Goal: Complete application form: Complete application form

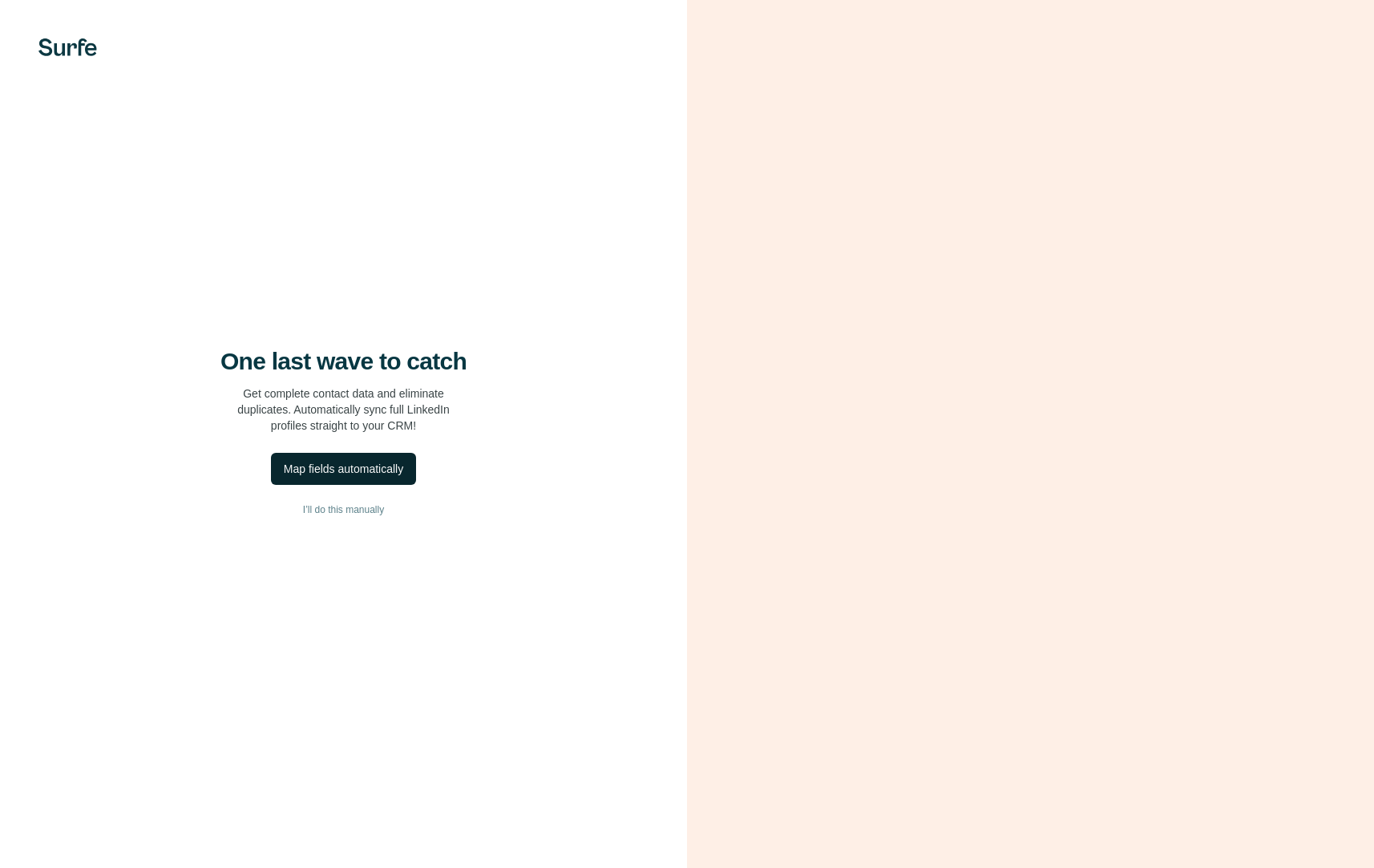
click at [361, 470] on div "Map fields automatically" at bounding box center [343, 469] width 119 height 16
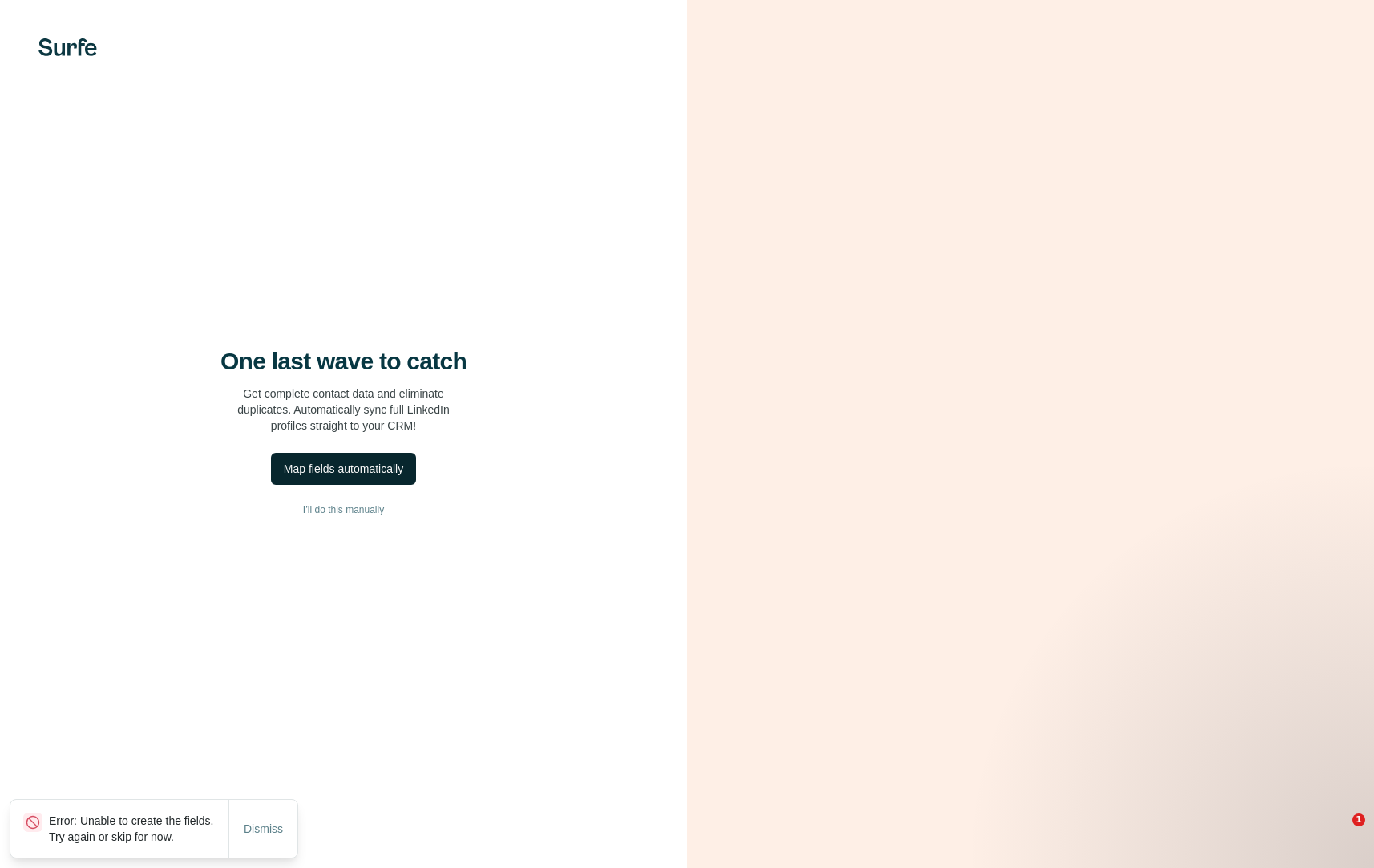
click at [334, 468] on div "Map fields automatically" at bounding box center [343, 469] width 119 height 16
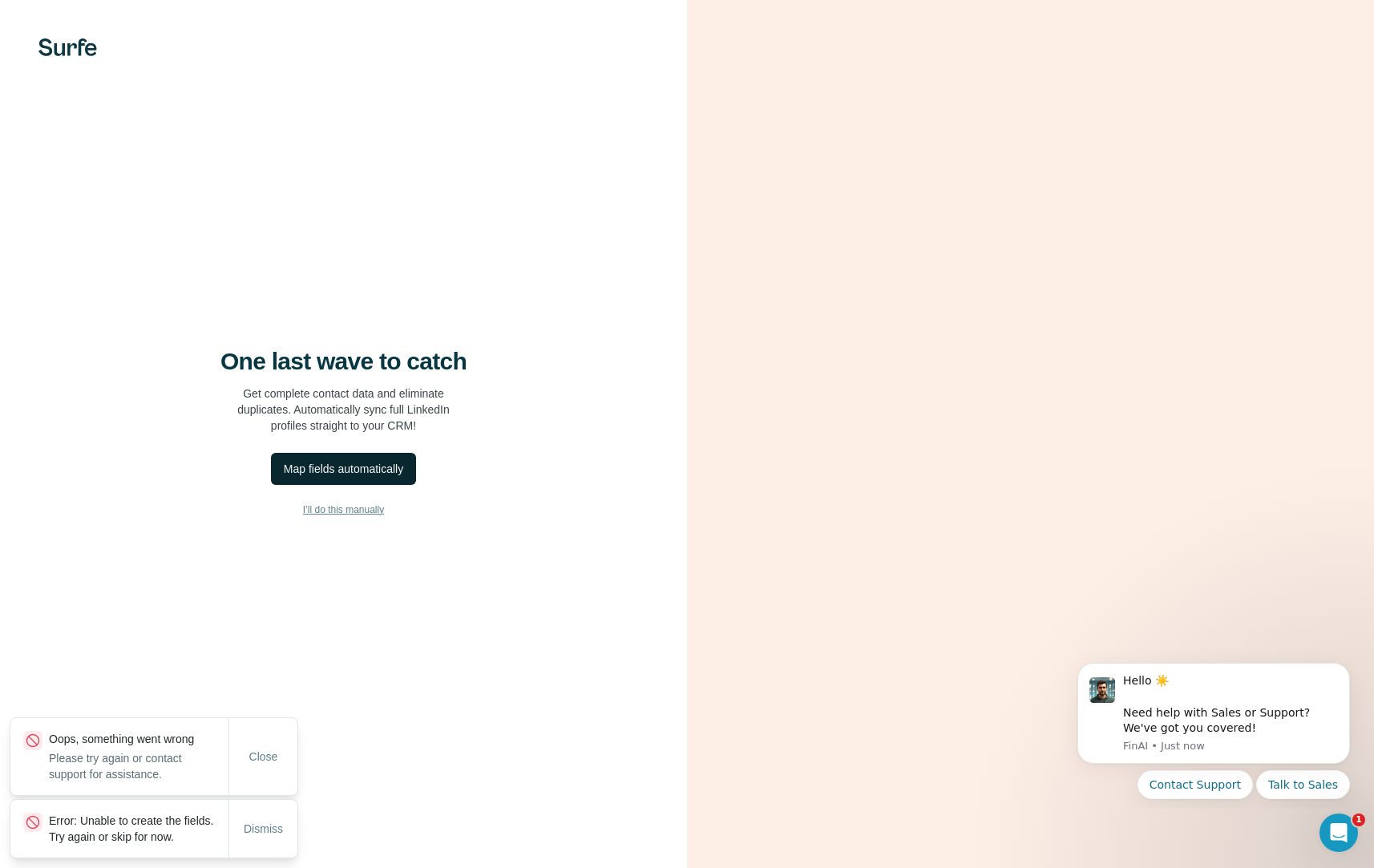
click at [331, 517] on button "I’ll do this manually" at bounding box center [343, 510] width 623 height 24
